Goal: Task Accomplishment & Management: Use online tool/utility

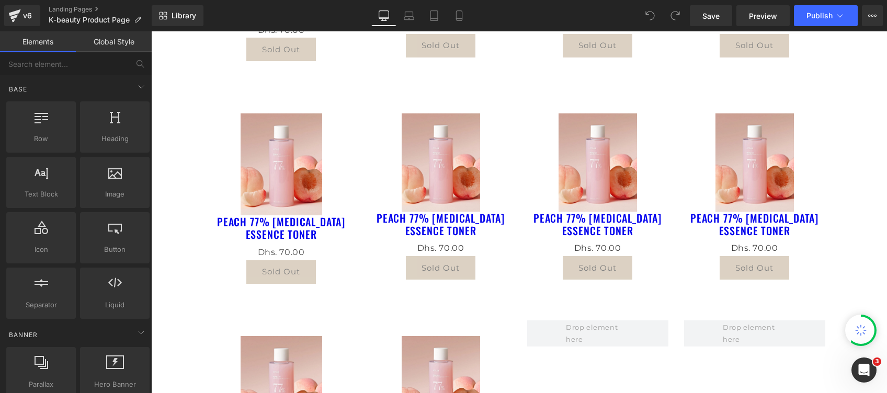
scroll to position [279, 0]
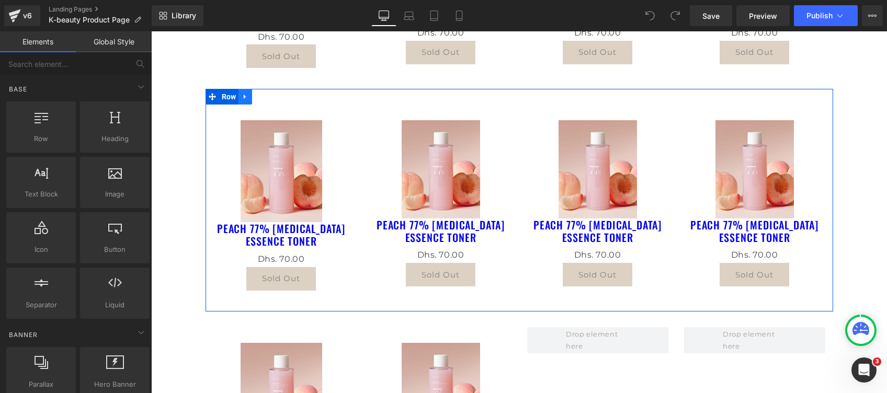
click at [242, 98] on icon at bounding box center [245, 97] width 7 height 8
click at [255, 97] on icon at bounding box center [258, 96] width 7 height 7
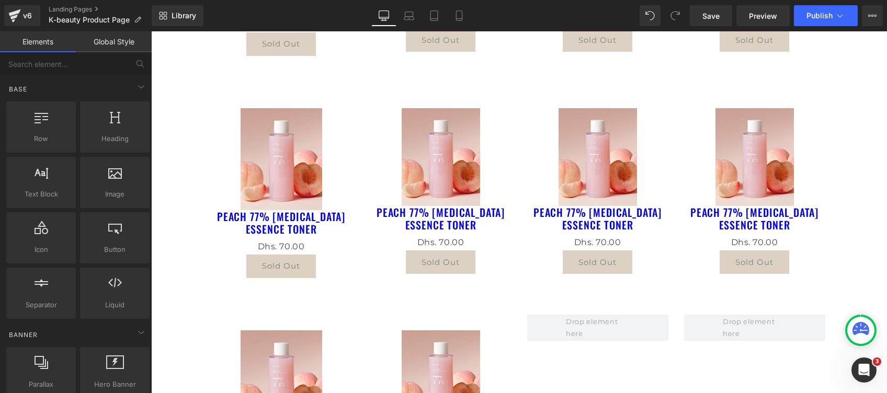
scroll to position [517, 0]
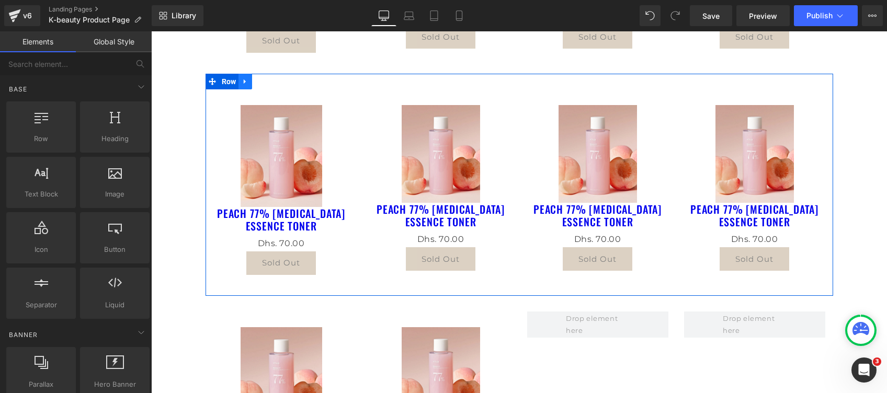
click at [244, 82] on icon at bounding box center [245, 81] width 2 height 5
click at [255, 78] on icon at bounding box center [258, 81] width 7 height 7
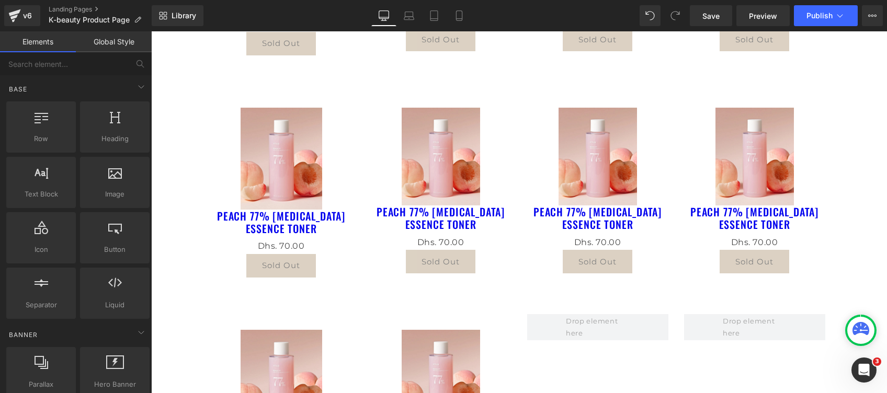
scroll to position [767, 0]
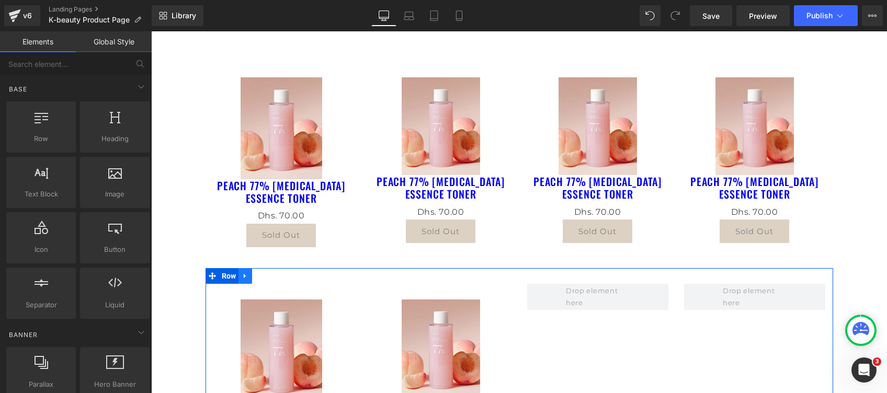
click at [242, 273] on icon at bounding box center [245, 276] width 7 height 8
click at [270, 272] on icon at bounding box center [272, 275] width 7 height 7
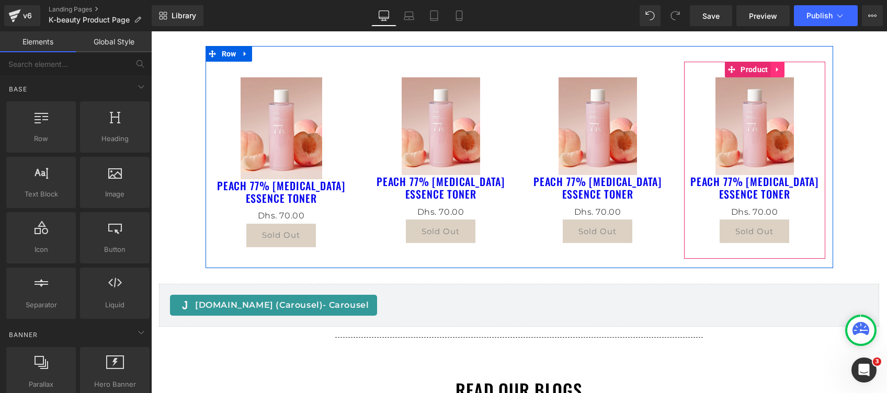
click at [774, 71] on icon at bounding box center [777, 69] width 7 height 8
click at [781, 71] on icon at bounding box center [784, 69] width 7 height 7
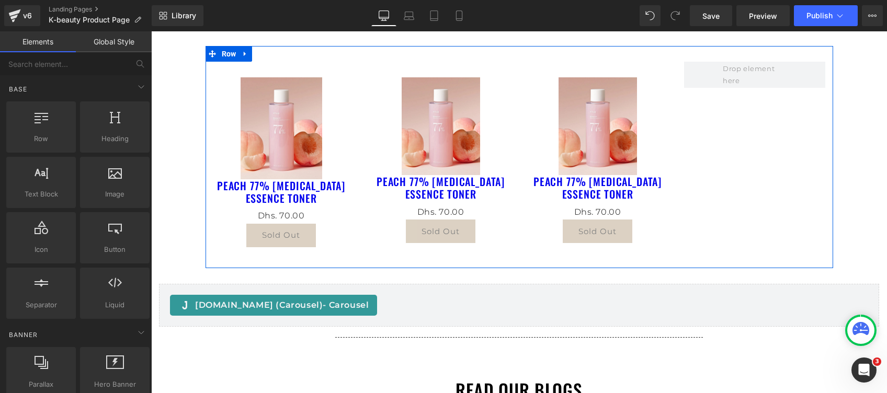
click at [703, 255] on div "Sale Off (P) Image PEACH 77% NIACIN ESSENCE TONER (P) Title Dhs. 0 Dhs. 70.00 (…" at bounding box center [520, 157] width 628 height 222
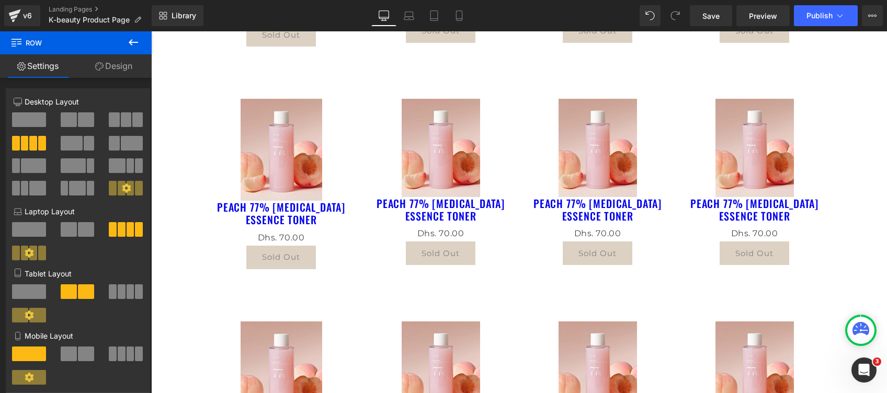
scroll to position [279, 0]
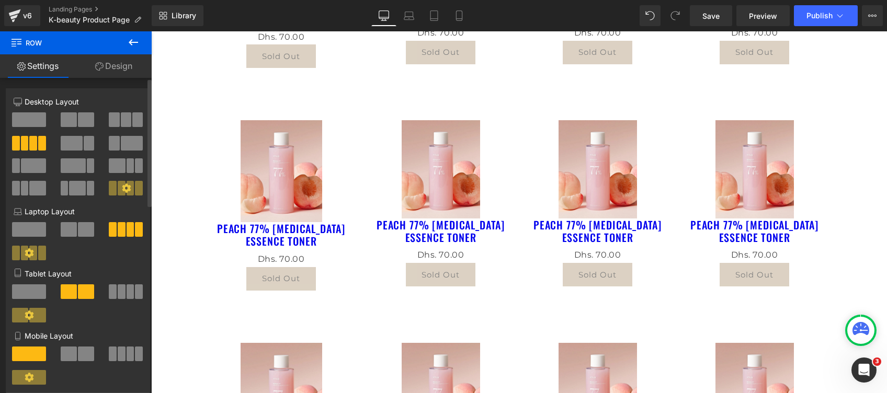
click at [113, 360] on span at bounding box center [113, 354] width 8 height 15
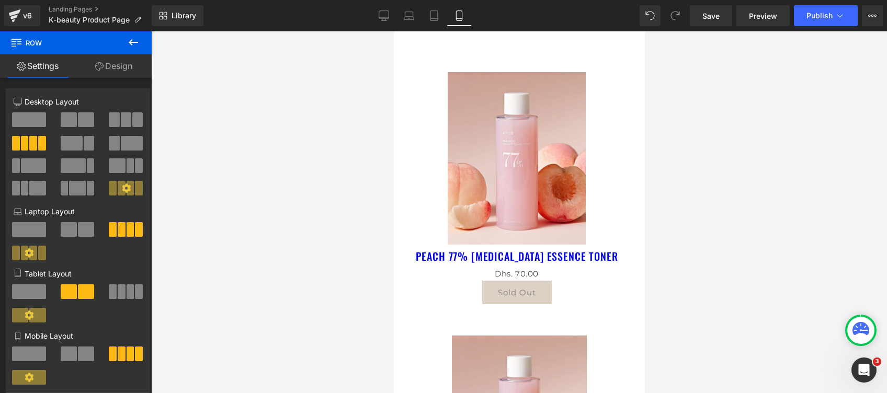
scroll to position [2173, 0]
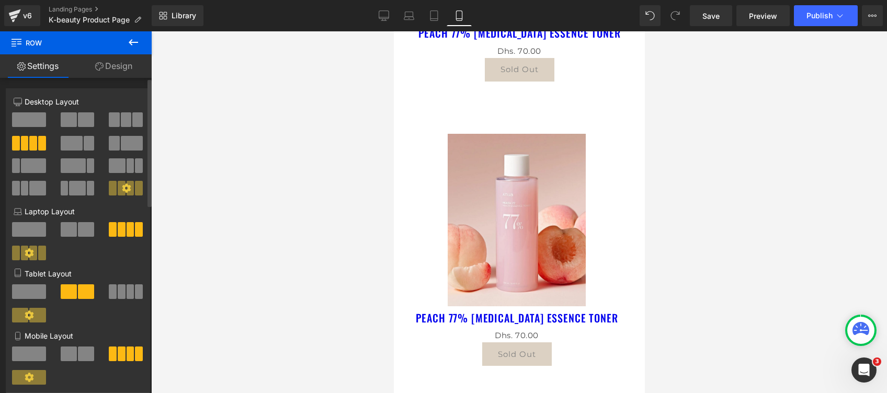
click at [25, 356] on span at bounding box center [29, 354] width 34 height 15
click at [28, 100] on p "Desktop Layout" at bounding box center [78, 101] width 129 height 11
click at [8, 96] on div "3+3+3+3 Desktop Layout Laptop Layout Tablet Layout Mobile Layout More settings" at bounding box center [77, 256] width 143 height 321
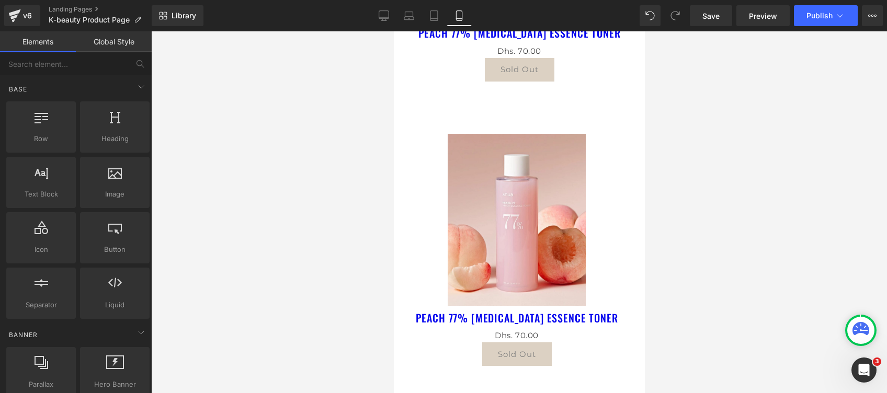
click at [317, 158] on div at bounding box center [519, 212] width 736 height 362
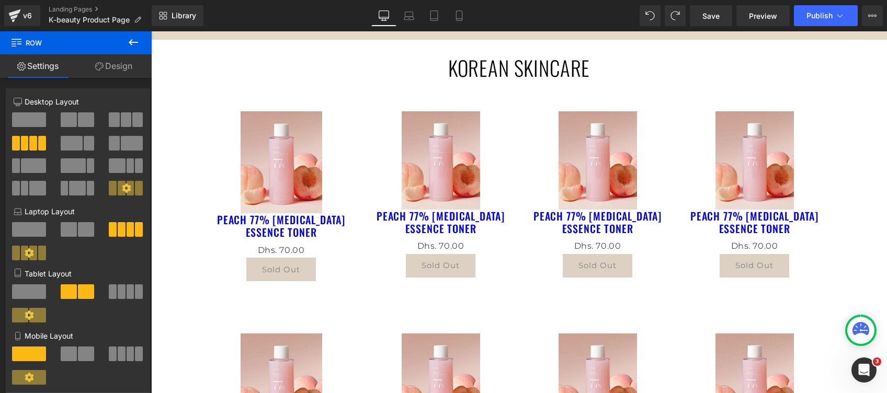
scroll to position [0, 0]
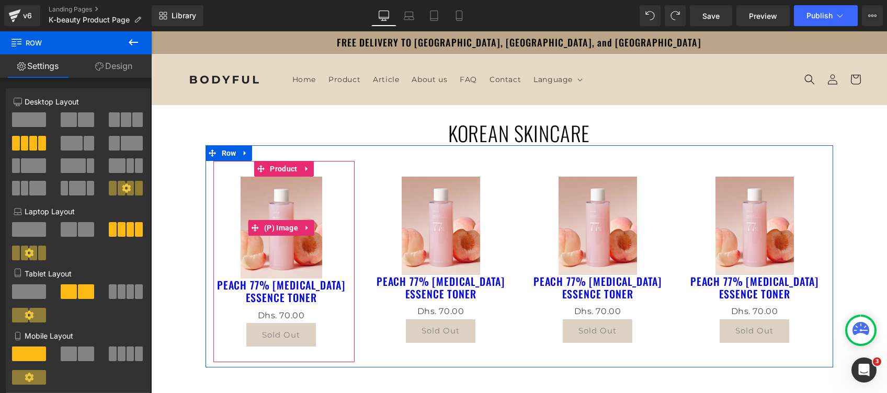
click at [276, 245] on img at bounding box center [282, 228] width 82 height 102
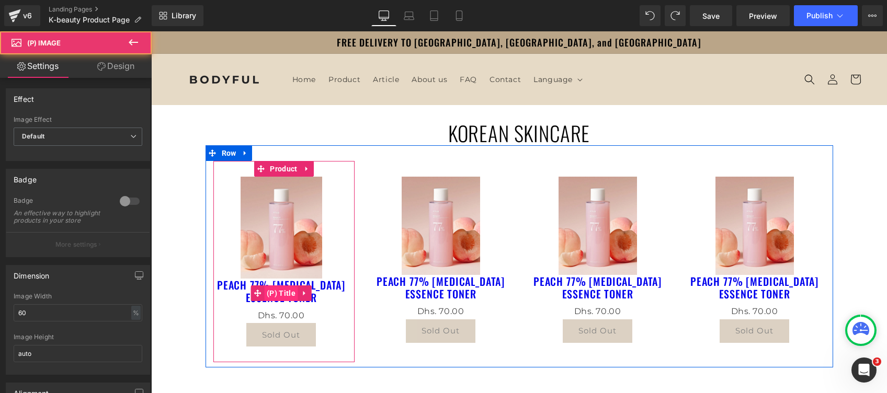
click at [280, 298] on span "(P) Title" at bounding box center [281, 294] width 34 height 16
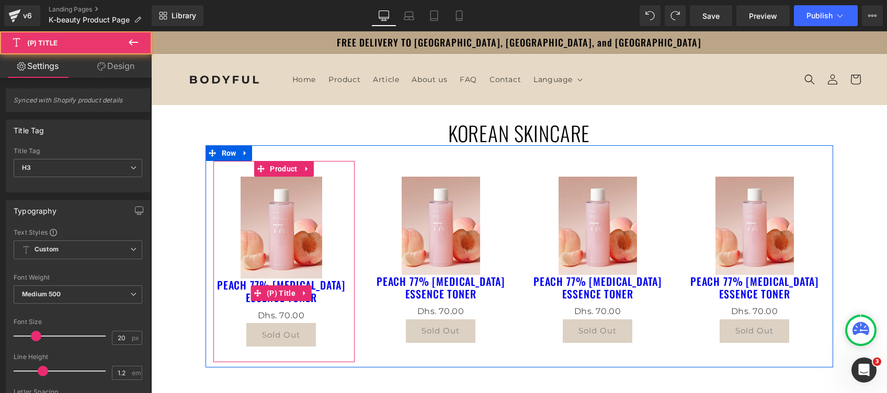
click at [334, 283] on link "PEACH 77% [MEDICAL_DATA] ESSENCE TONER" at bounding box center [281, 291] width 136 height 25
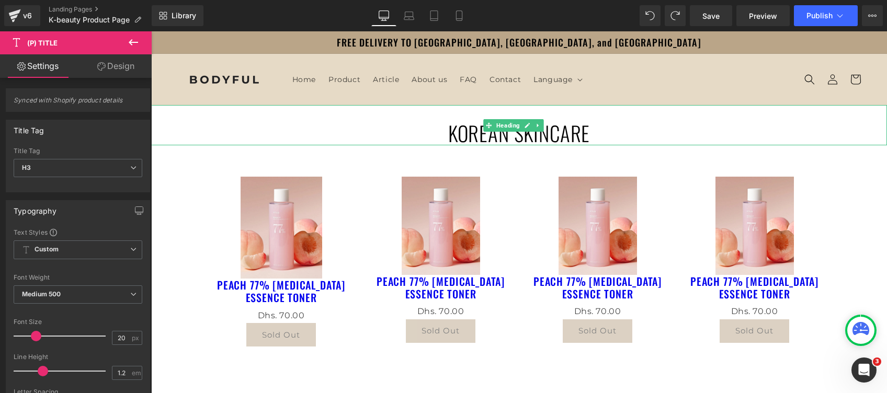
click at [465, 129] on h1 "KOREAN SKINCARE" at bounding box center [519, 133] width 736 height 25
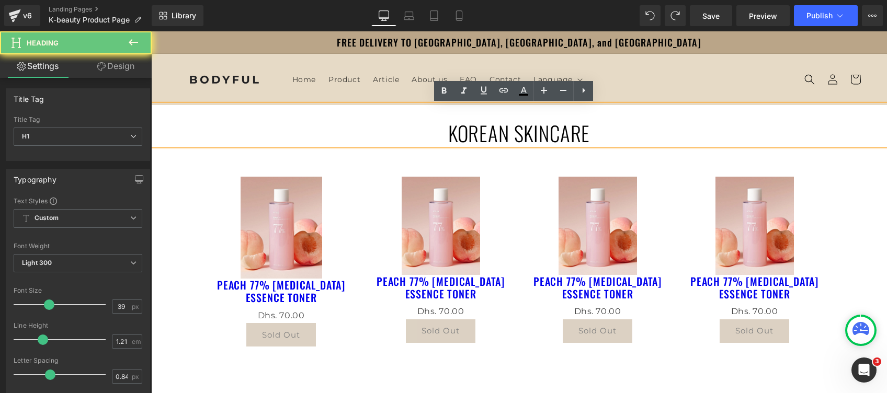
click at [465, 129] on h1 "KOREAN SKINCARE" at bounding box center [519, 133] width 736 height 25
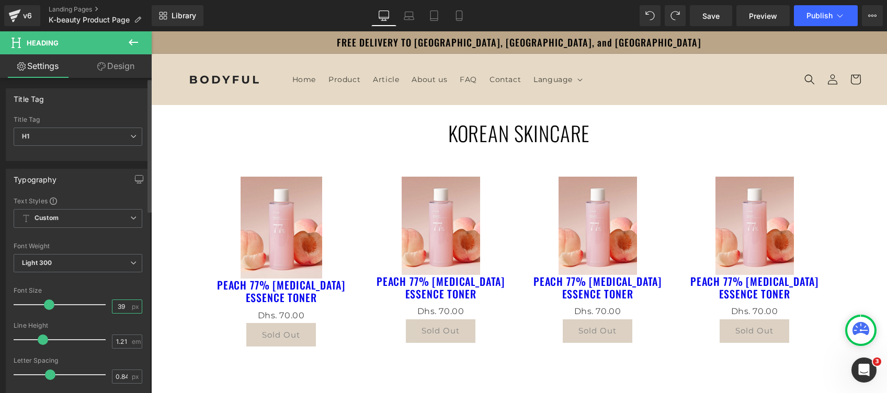
drag, startPoint x: 122, startPoint y: 303, endPoint x: 95, endPoint y: 301, distance: 27.8
click at [95, 301] on div "Font Size 39 px" at bounding box center [78, 304] width 129 height 35
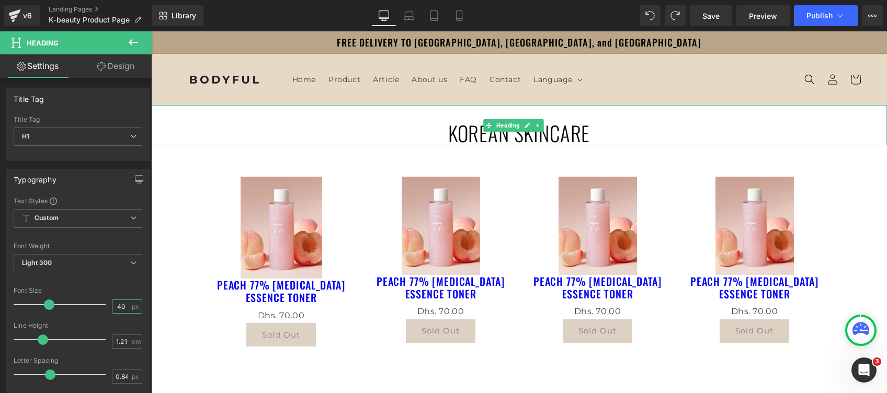
type input "40"
click at [296, 132] on h1 "KOREAN SKINCARE" at bounding box center [519, 133] width 736 height 25
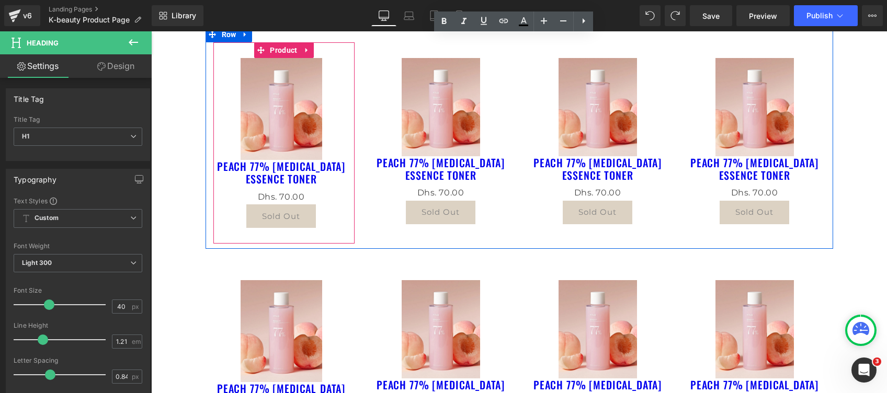
scroll to position [209, 0]
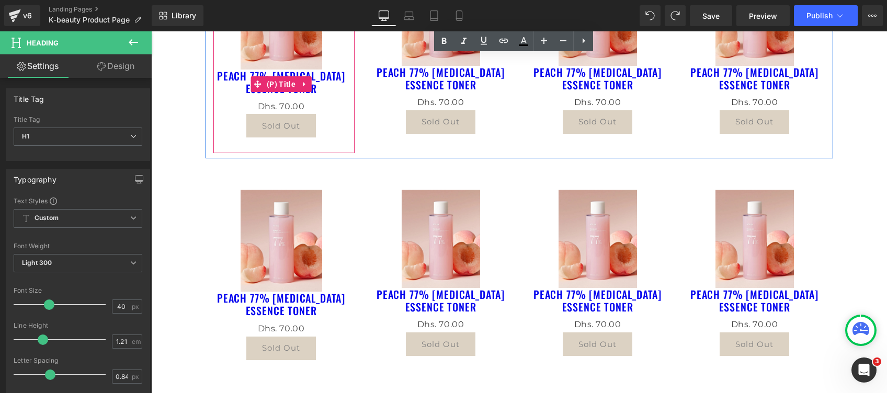
click at [229, 79] on link "PEACH 77% [MEDICAL_DATA] ESSENCE TONER" at bounding box center [281, 82] width 136 height 25
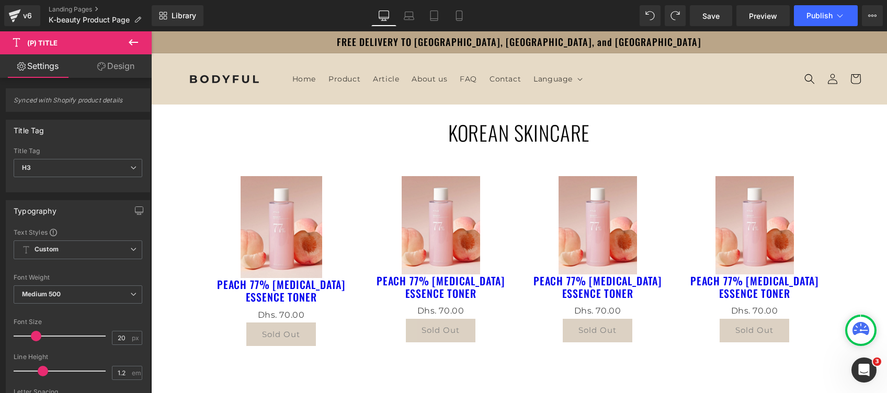
scroll to position [0, 0]
click at [125, 65] on link "Design" at bounding box center [116, 66] width 76 height 24
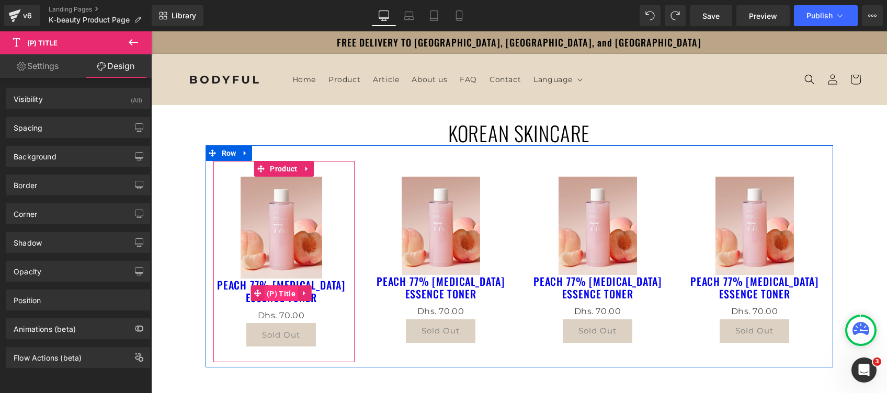
click at [289, 297] on span "(P) Title" at bounding box center [281, 294] width 34 height 16
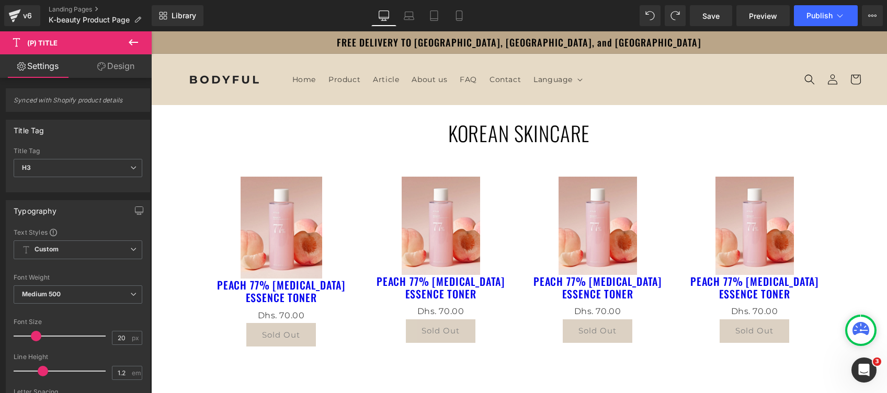
click at [112, 63] on link "Design" at bounding box center [116, 66] width 76 height 24
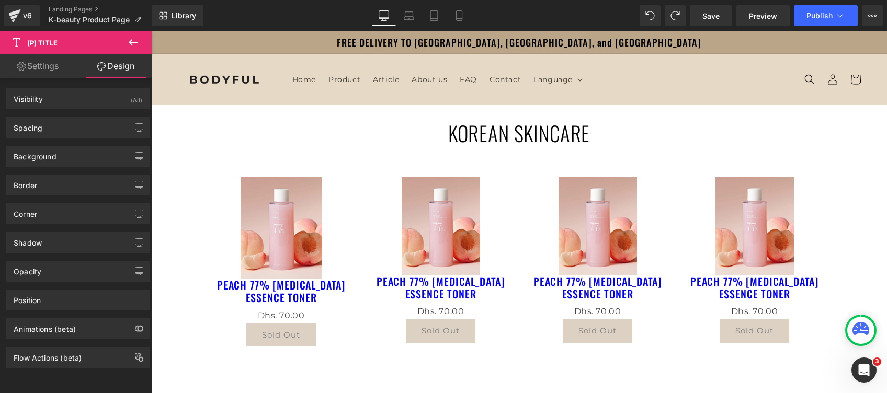
scroll to position [5, 0]
click at [69, 6] on link "Landing Pages" at bounding box center [100, 9] width 103 height 8
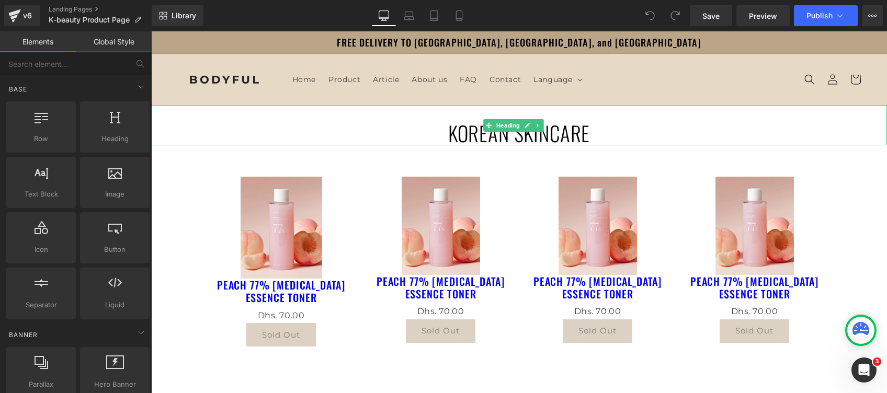
click at [490, 135] on h1 "KOREAN SKINCARE" at bounding box center [519, 133] width 736 height 25
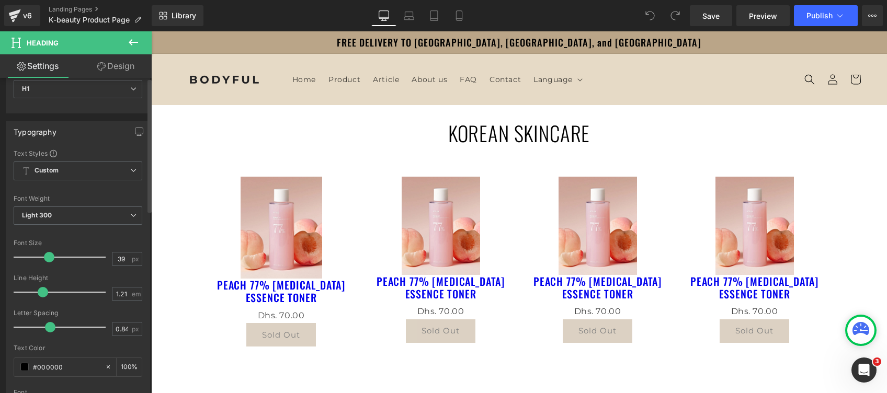
scroll to position [70, 0]
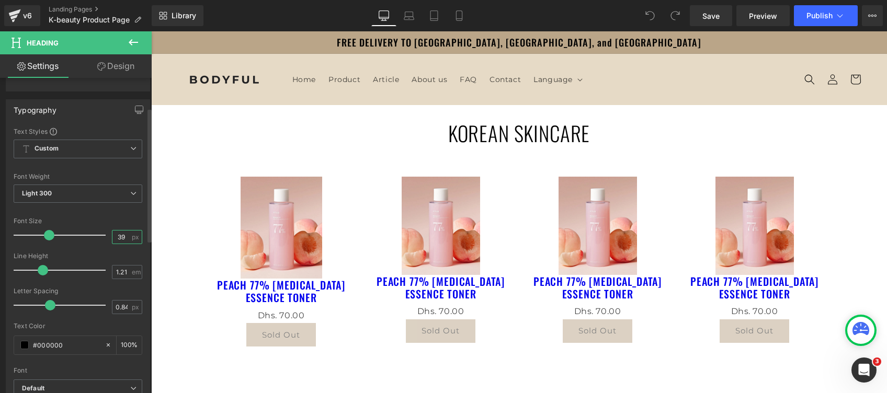
drag, startPoint x: 126, startPoint y: 236, endPoint x: 87, endPoint y: 241, distance: 39.1
click at [87, 241] on div "Font Size 39 px" at bounding box center [78, 235] width 129 height 35
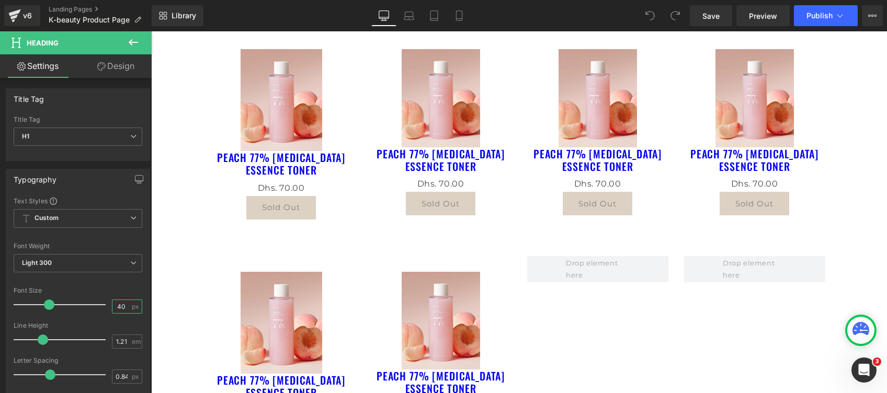
scroll to position [348, 0]
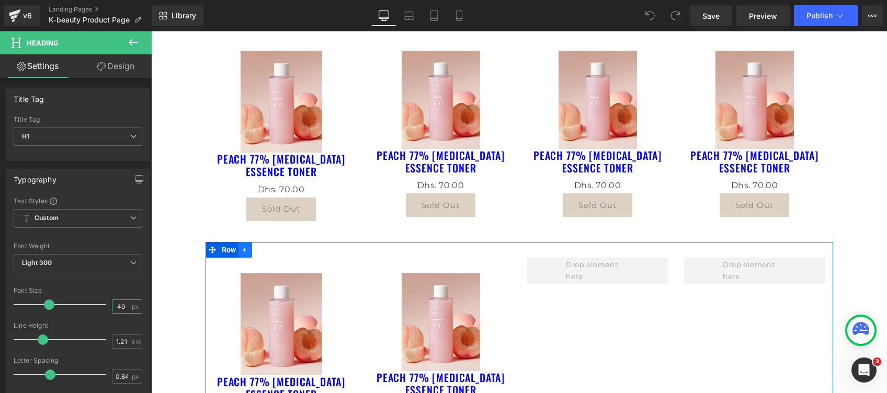
type input "40"
click at [242, 250] on icon at bounding box center [245, 250] width 7 height 8
click at [269, 251] on icon at bounding box center [272, 250] width 7 height 8
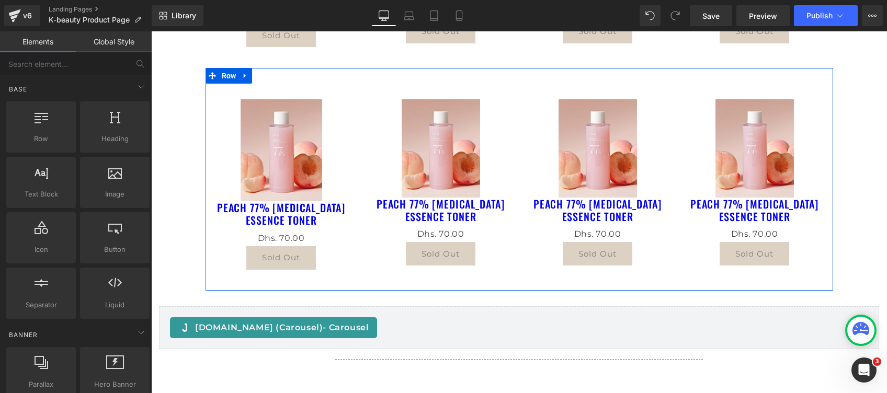
scroll to position [209, 0]
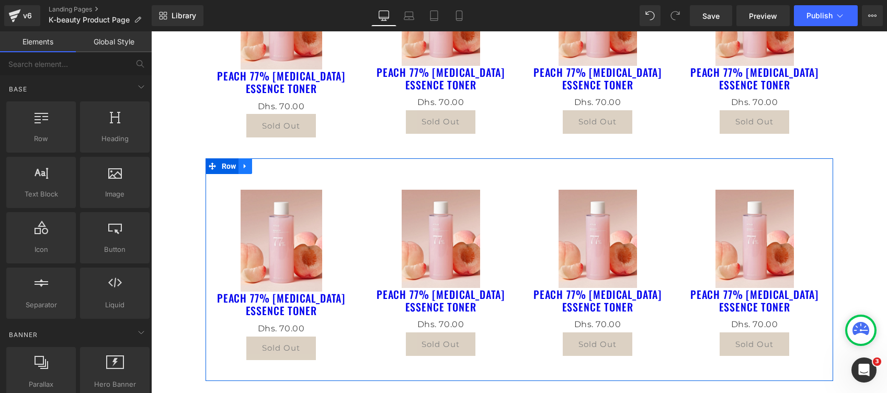
click at [243, 167] on icon at bounding box center [245, 167] width 7 height 8
click at [255, 169] on icon at bounding box center [258, 166] width 7 height 7
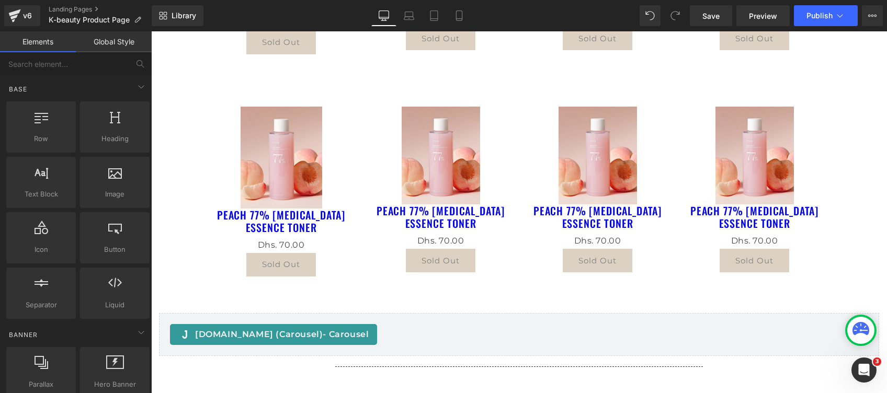
scroll to position [517, 0]
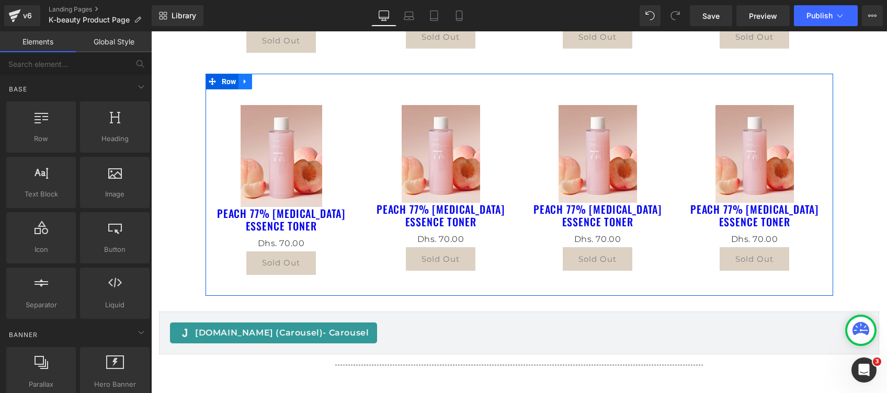
click at [238, 81] on link at bounding box center [245, 82] width 14 height 16
click at [255, 81] on icon at bounding box center [258, 81] width 7 height 7
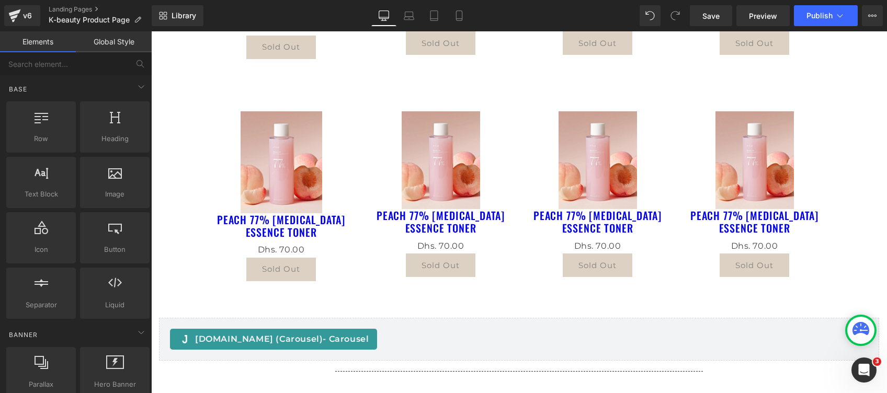
scroll to position [739, 0]
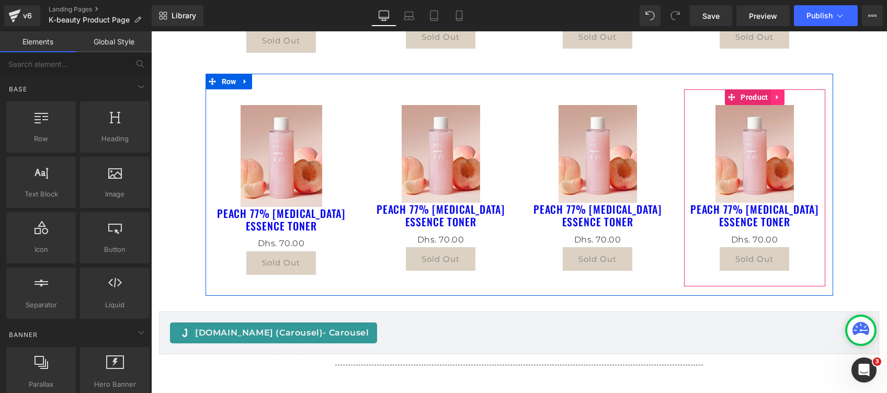
click at [771, 96] on link at bounding box center [778, 97] width 14 height 16
click at [781, 95] on icon at bounding box center [784, 97] width 7 height 7
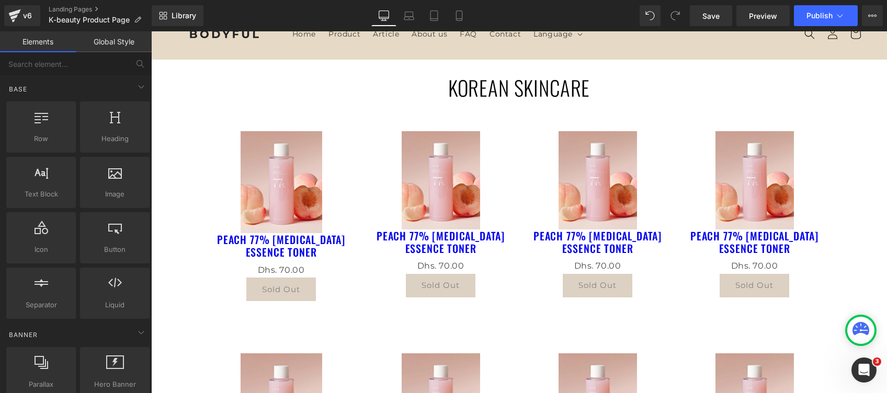
scroll to position [0, 0]
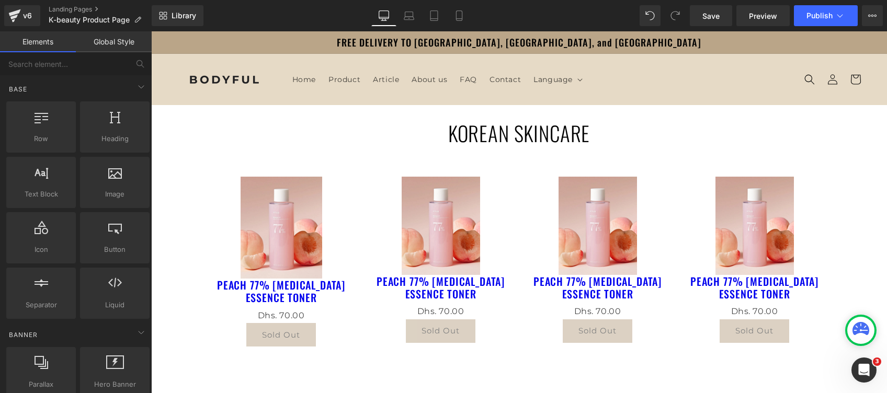
click at [724, 19] on link "Save" at bounding box center [711, 15] width 42 height 21
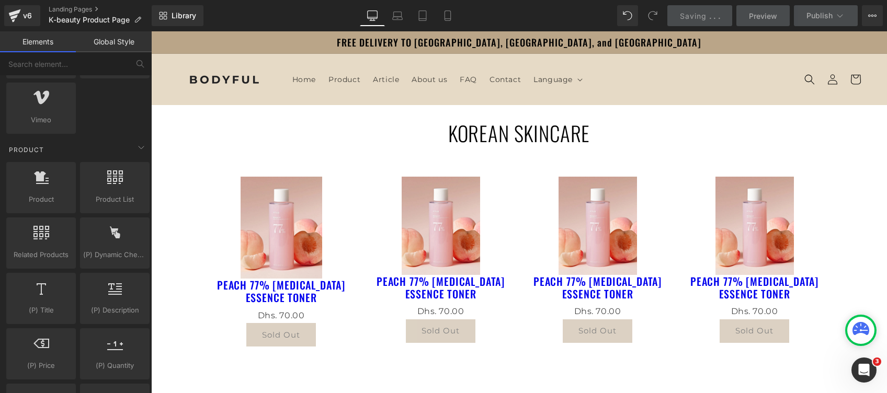
scroll to position [767, 0]
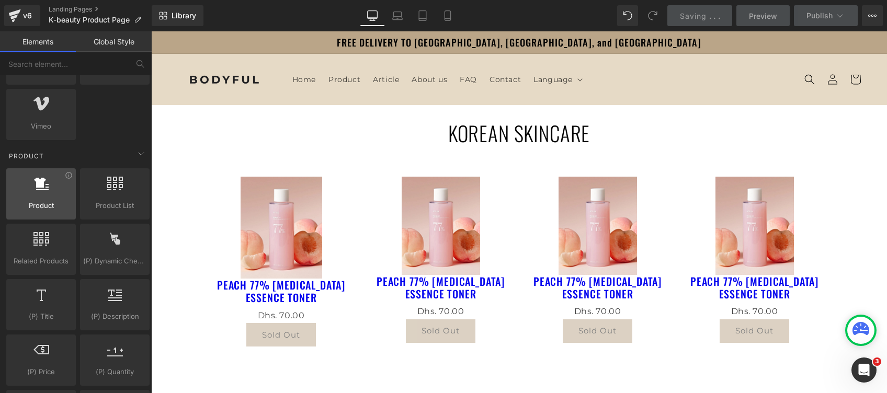
click at [42, 202] on span "Product" at bounding box center [40, 205] width 63 height 11
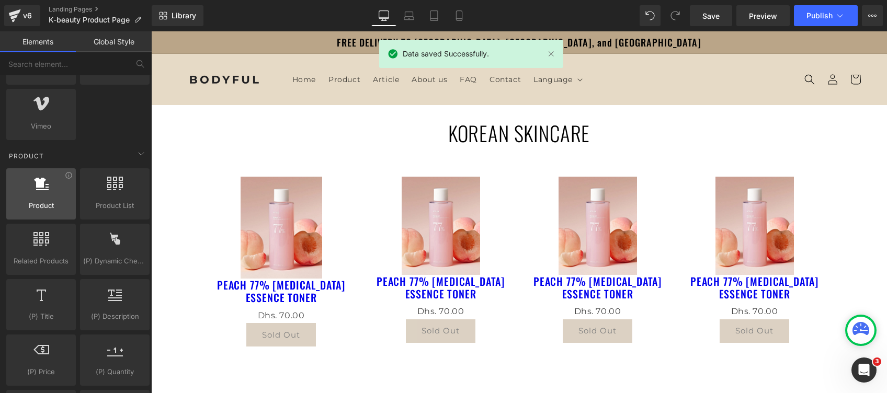
click at [43, 202] on span "Product" at bounding box center [40, 205] width 63 height 11
click at [71, 179] on div "Product products, goods, sells" at bounding box center [41, 193] width 70 height 51
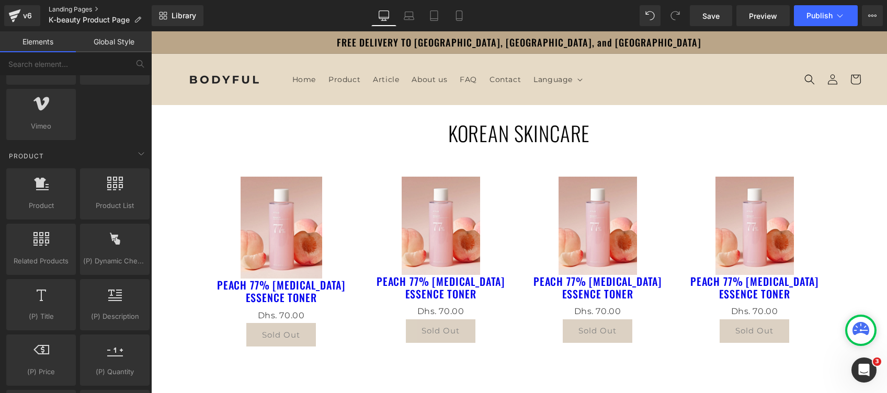
click at [79, 13] on link "Landing Pages" at bounding box center [100, 9] width 103 height 8
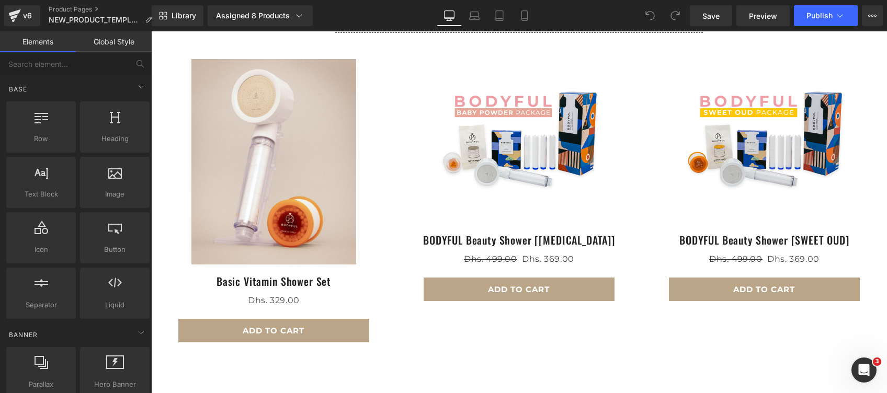
scroll to position [697, 0]
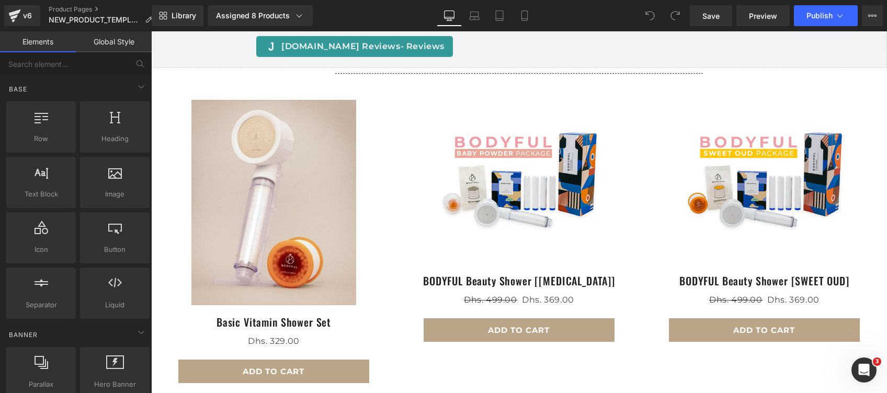
drag, startPoint x: 493, startPoint y: 176, endPoint x: 519, endPoint y: 218, distance: 48.9
click at [493, 176] on div "Sale Off (P) Image" at bounding box center [519, 182] width 235 height 164
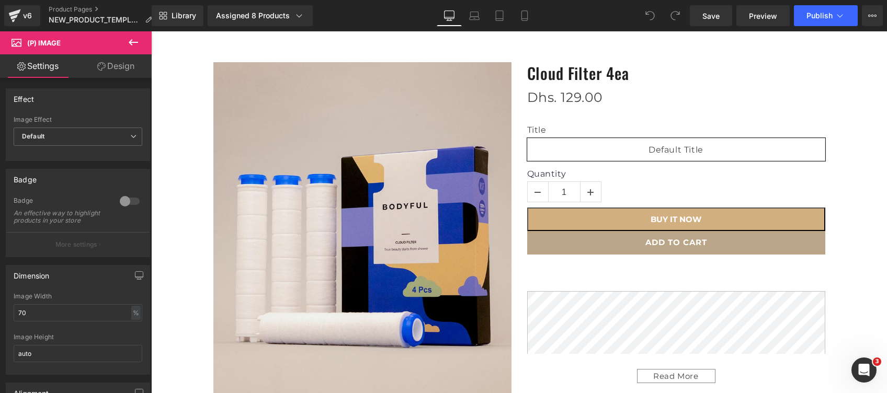
scroll to position [0, 0]
